Goal: Task Accomplishment & Management: Use online tool/utility

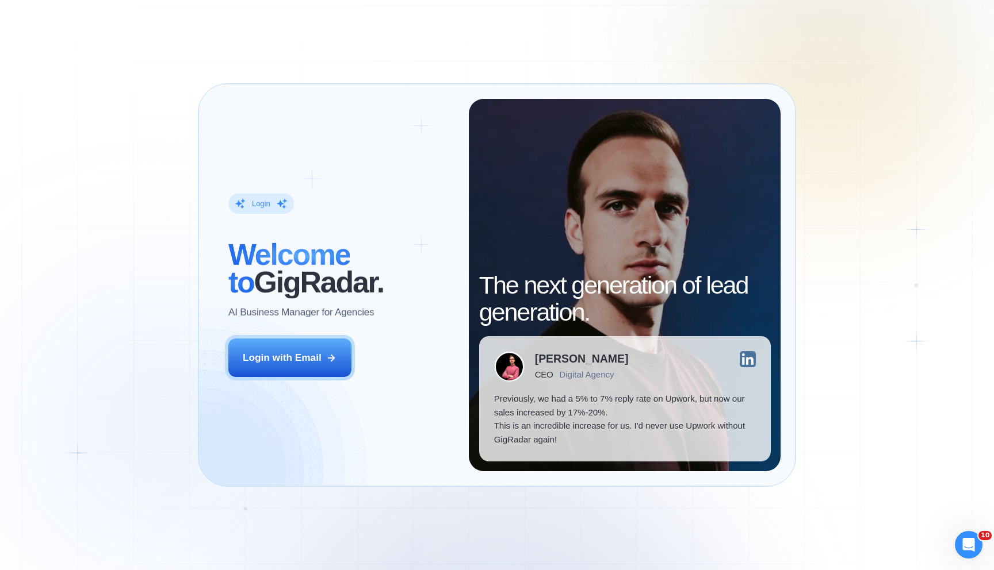
click at [298, 338] on div "Login ‍ Welcome to GigRadar. AI Business Manager for Agencies Login with Email" at bounding box center [341, 285] width 256 height 373
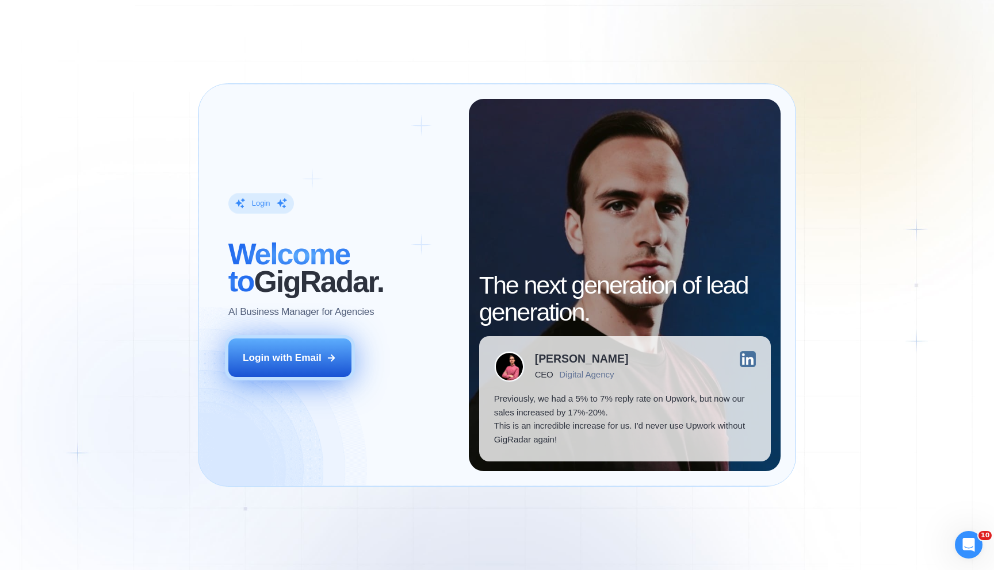
click at [297, 353] on div "Login with Email" at bounding box center [282, 358] width 79 height 14
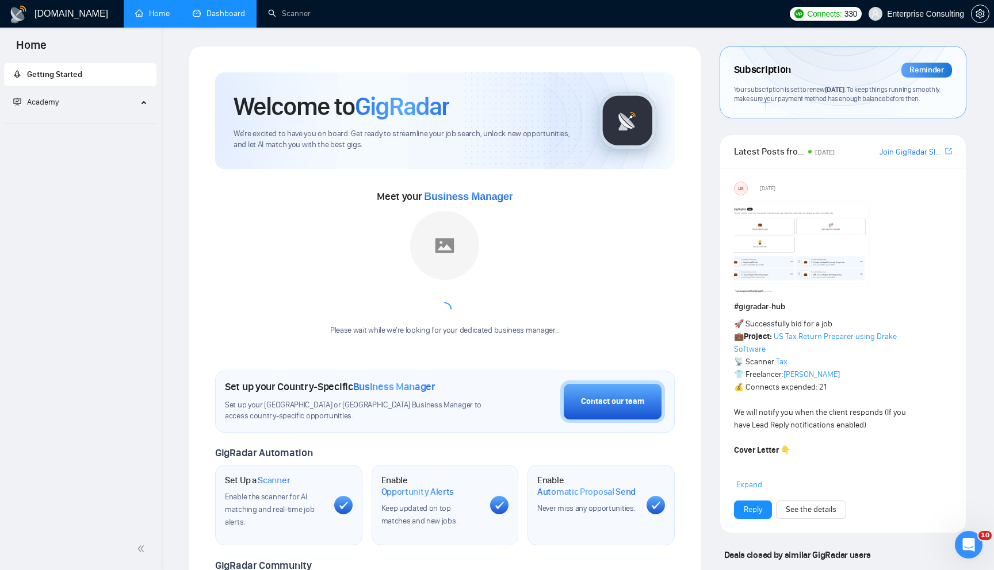
click at [222, 26] on li "Dashboard" at bounding box center [218, 14] width 75 height 28
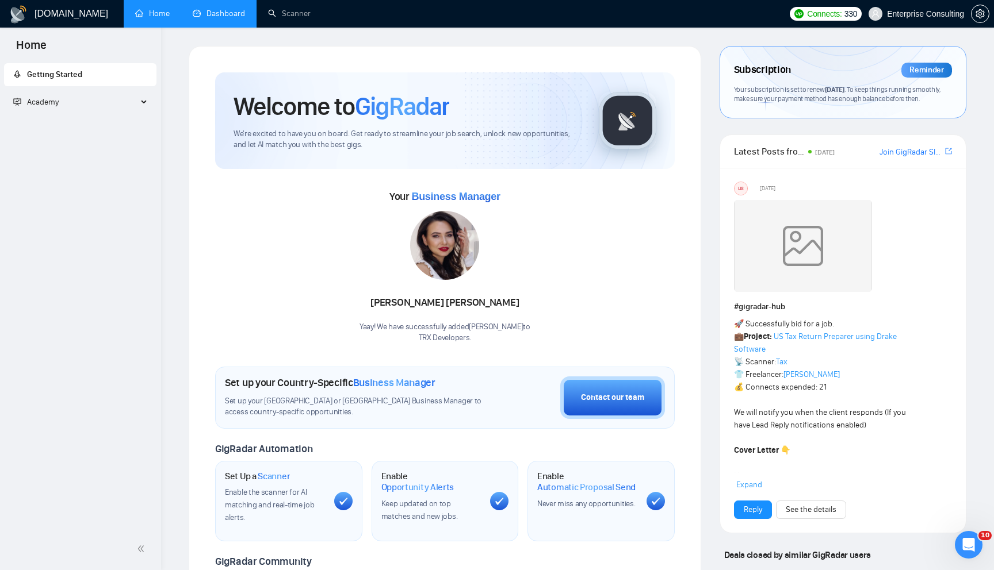
click at [218, 18] on link "Dashboard" at bounding box center [219, 14] width 52 height 10
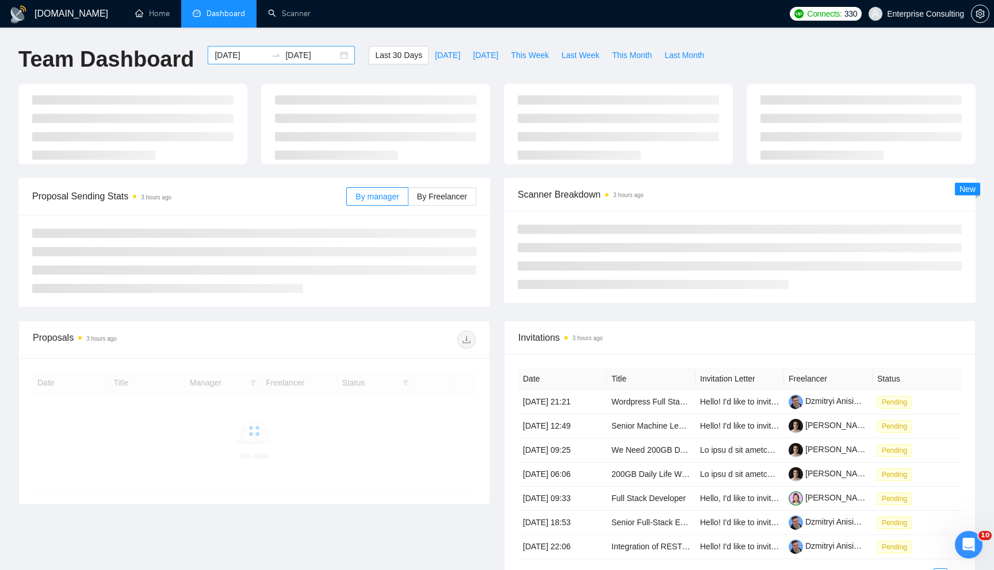
click at [333, 58] on div "[DATE] [DATE]" at bounding box center [281, 55] width 147 height 18
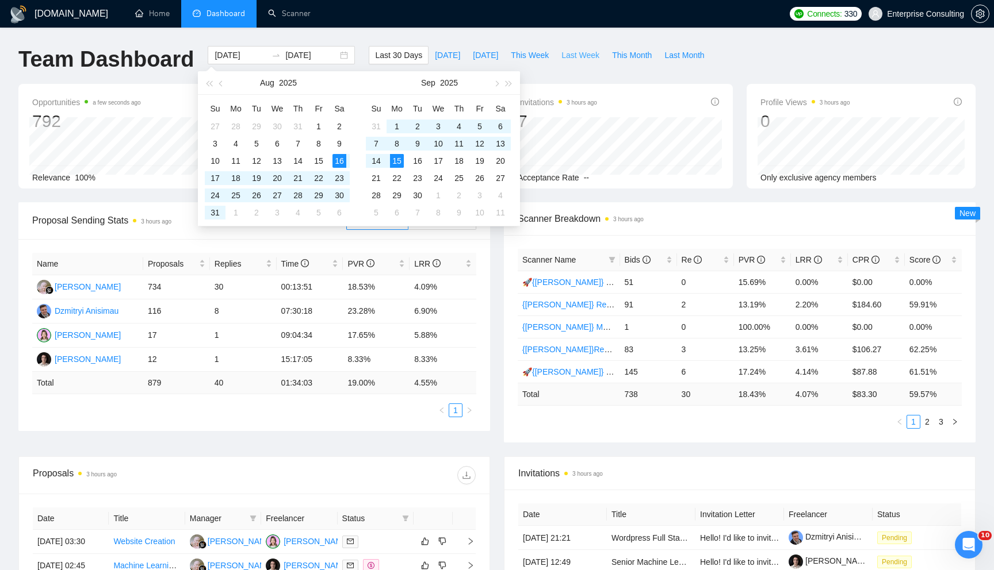
click at [575, 59] on span "Last Week" at bounding box center [580, 55] width 38 height 13
type input "[DATE]"
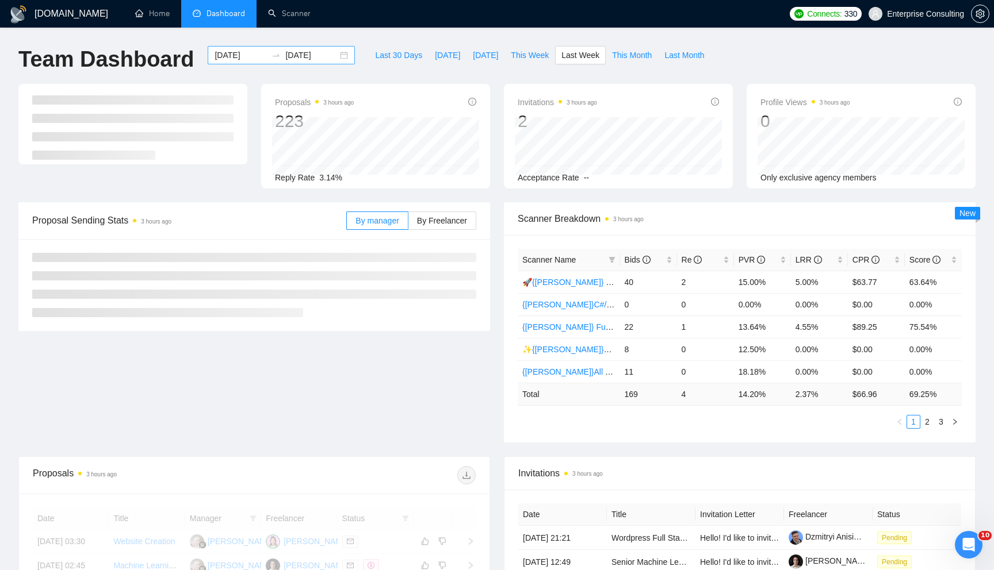
click at [339, 61] on div "[DATE] [DATE]" at bounding box center [281, 55] width 147 height 18
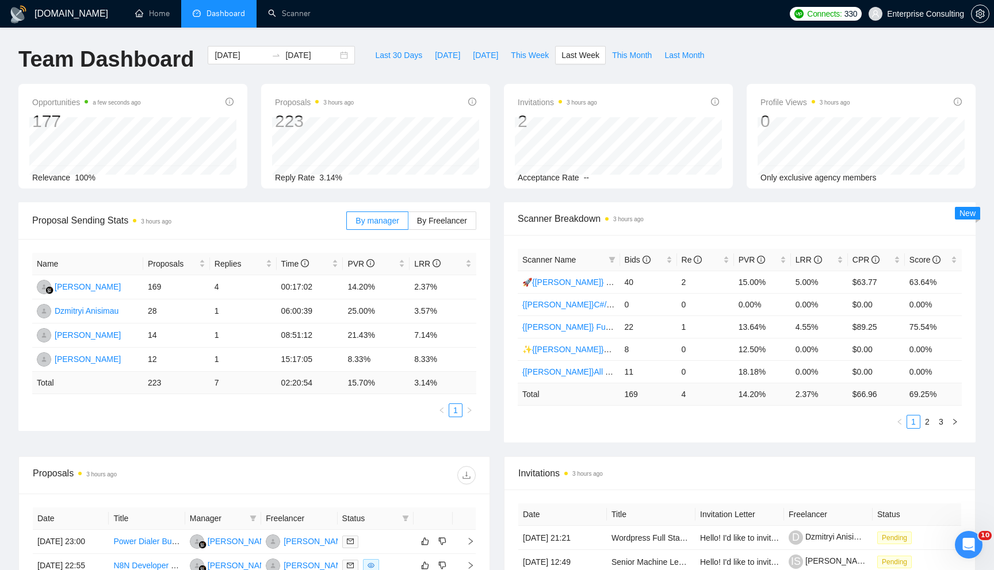
click at [357, 40] on div "GigRadar.io Home Dashboard Scanner Connects: 330 Enterprise Consulting Team Das…" at bounding box center [497, 456] width 994 height 912
click at [642, 261] on span "Bids" at bounding box center [638, 259] width 26 height 9
click at [612, 55] on button "This Month" at bounding box center [632, 55] width 52 height 18
type input "2025-09-01"
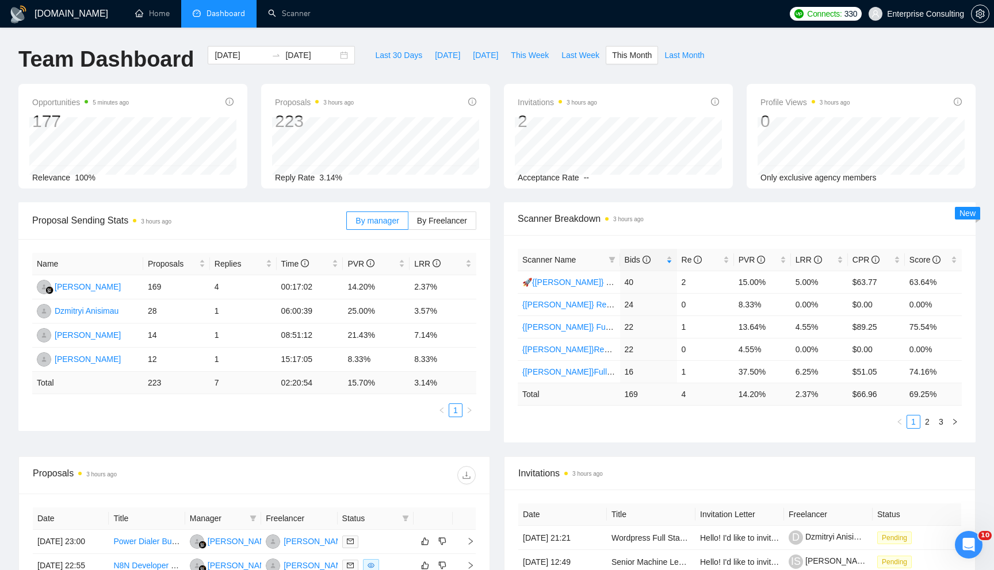
type input "2025-09-30"
click at [586, 62] on button "Last Week" at bounding box center [580, 55] width 51 height 18
type input "2025-09-08"
type input "2025-09-14"
click at [663, 254] on div "Bids" at bounding box center [649, 260] width 48 height 13
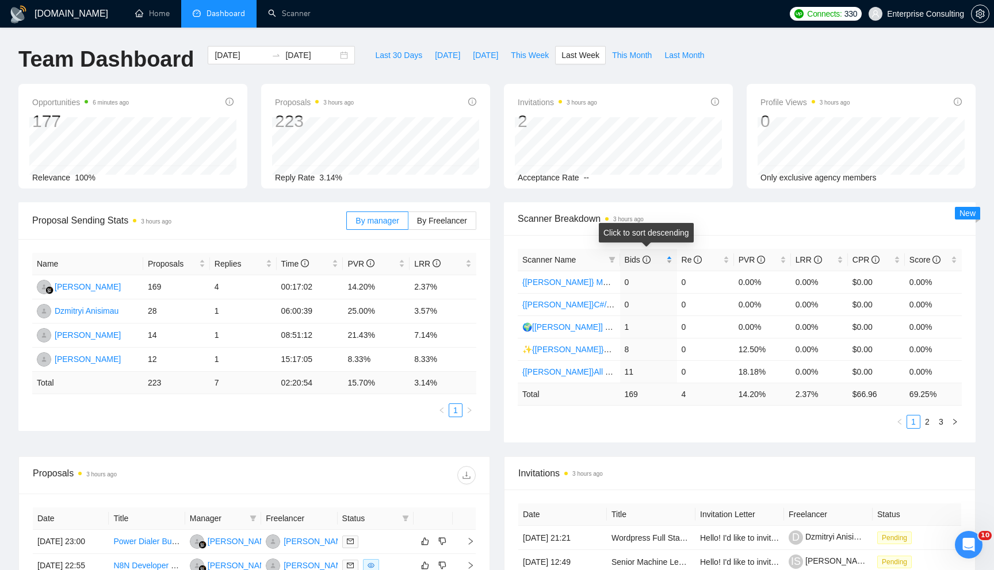
click at [663, 254] on div "Bids" at bounding box center [649, 260] width 48 height 13
click at [607, 304] on link "{ILYA} React/Next.js/Node.js (Long-term, All Niches)" at bounding box center [639, 304] width 235 height 9
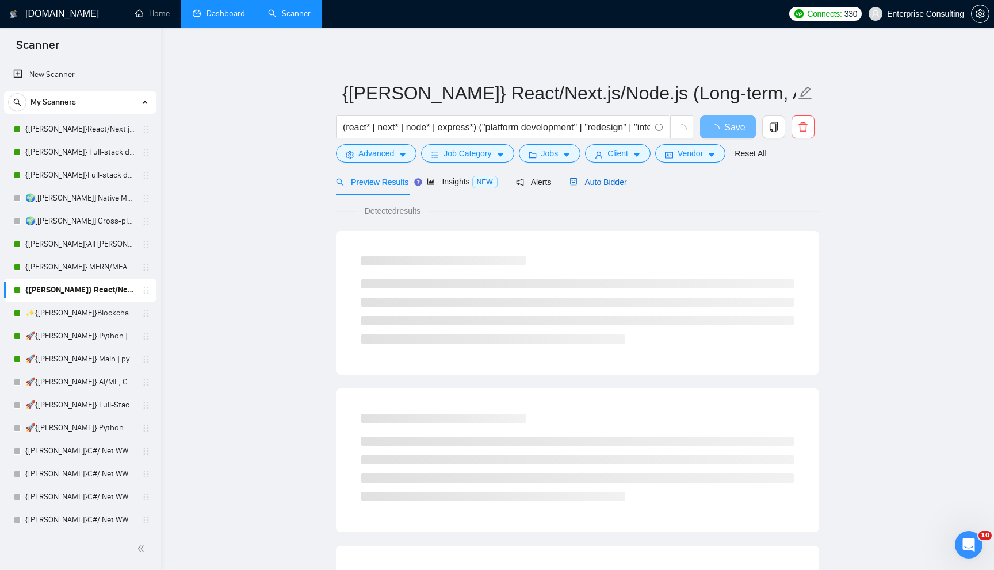
click at [612, 186] on span "Auto Bidder" at bounding box center [597, 182] width 57 height 9
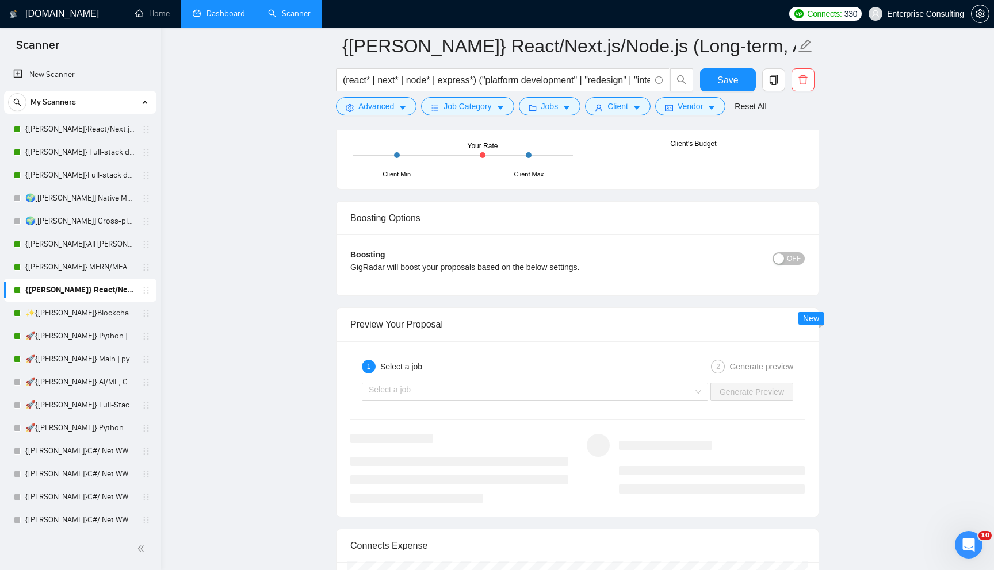
scroll to position [2235, 0]
